Goal: Book appointment/travel/reservation

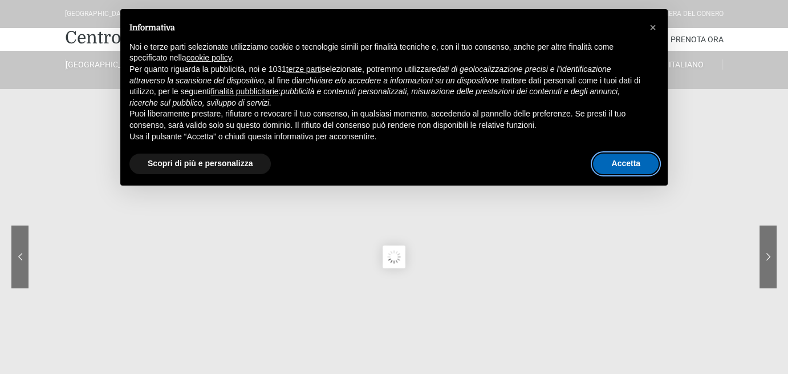
click at [623, 159] on button "Accetta" at bounding box center [626, 163] width 66 height 21
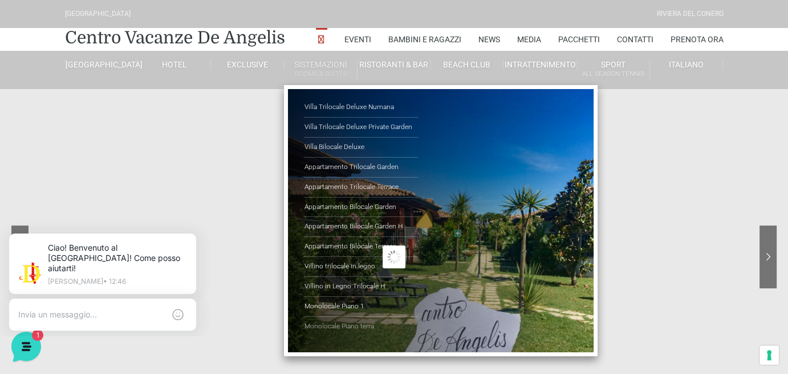
click at [329, 324] on link "Monolocale Piano terra" at bounding box center [361, 325] width 114 height 19
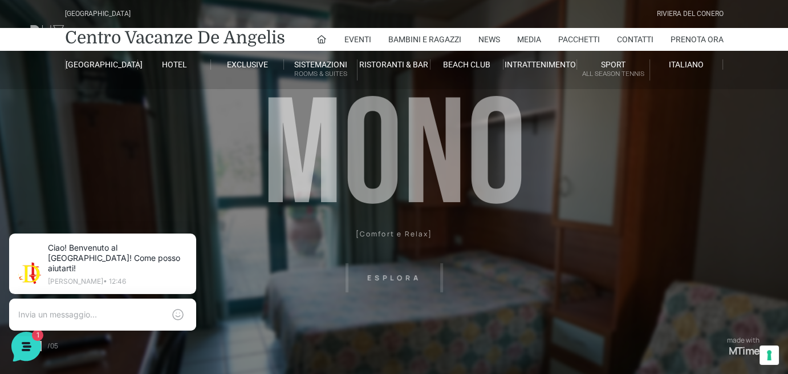
click at [386, 277] on header "[GEOGRAPHIC_DATA] [GEOGRAPHIC_DATA] Centro Vacanze [GEOGRAPHIC_DATA] Eventi Mis…" at bounding box center [394, 256] width 788 height 513
click at [409, 232] on header "Villaggio Hotel Resort Riviera Del Conero Centro Vacanze De Angelis Eventi Miss…" at bounding box center [394, 256] width 788 height 513
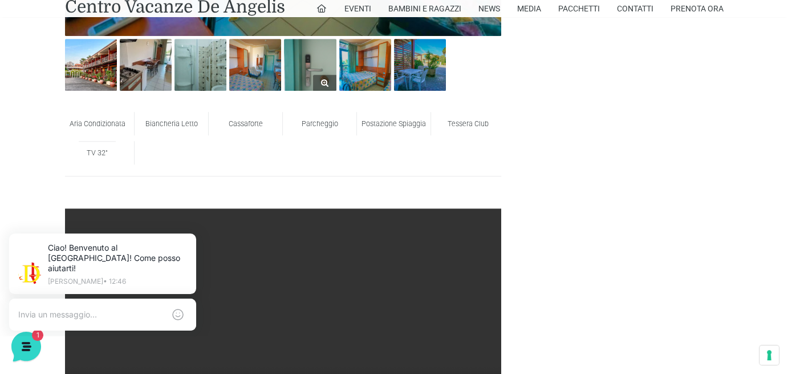
scroll to position [552, 0]
